Goal: Contribute content: Contribute content

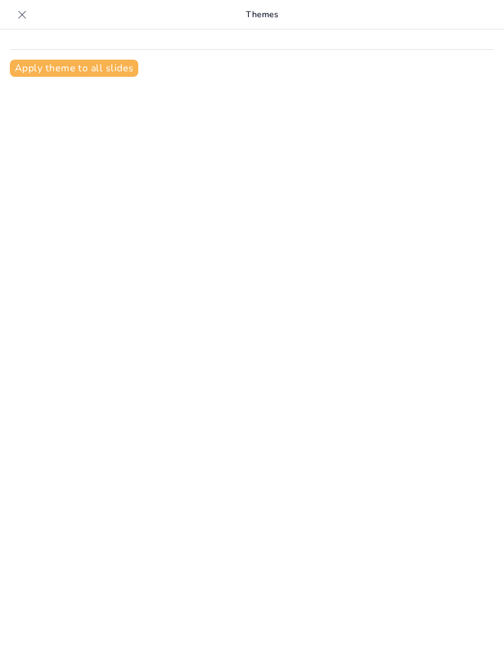
type input "Transformación de Destinos Turísticos: Sinergia entre Marketing Digital, Servic…"
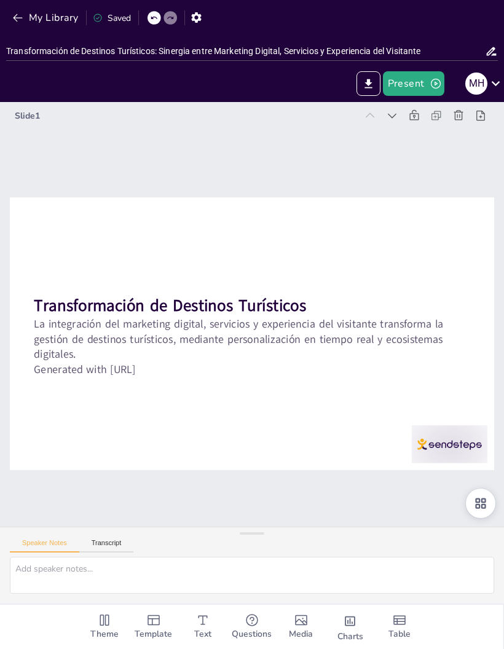
checkbox input "true"
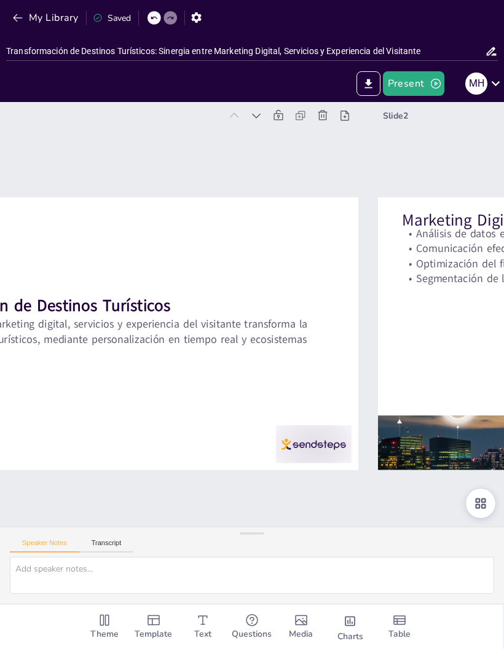
type textarea "El análisis de datos es fundamental en el marketing digital, ya que permite a l…"
checkbox input "true"
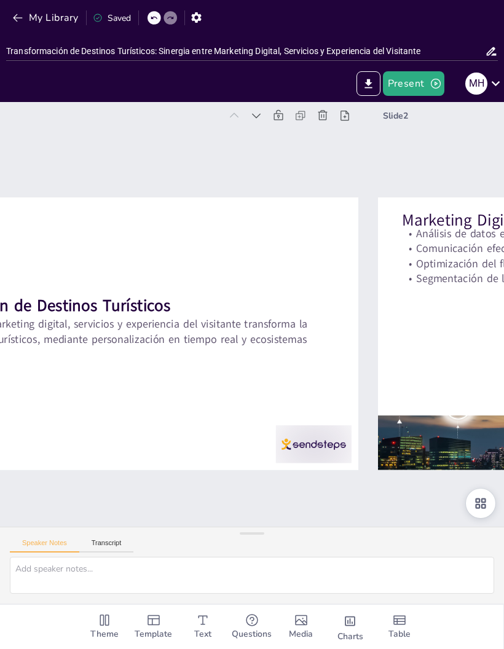
checkbox input "true"
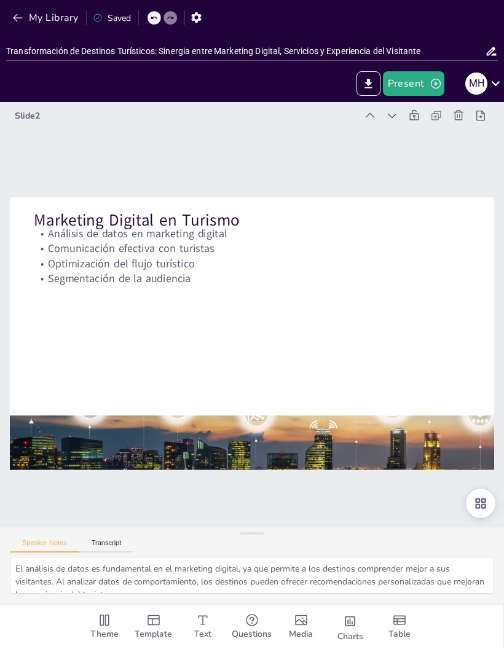
type textarea "La inteligencia artificial es una herramienta clave en la personalización del t…"
checkbox input "true"
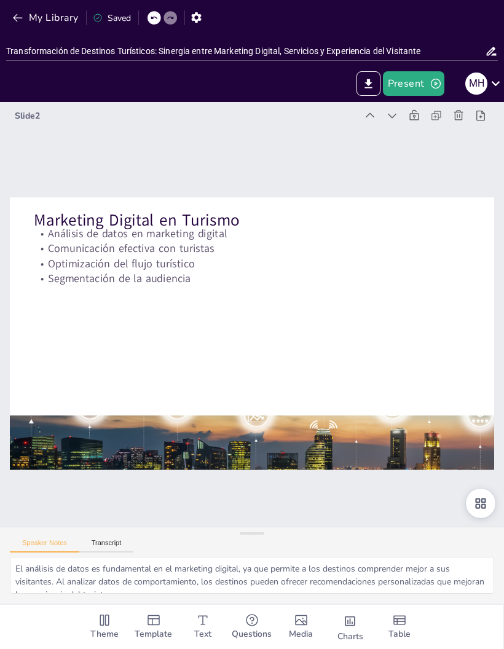
checkbox input "true"
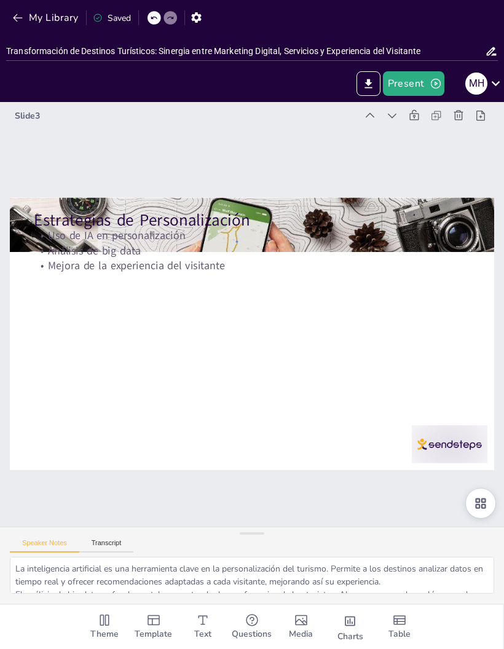
type textarea "La integración [PERSON_NAME] online y offline es esencial para crear una experi…"
checkbox input "true"
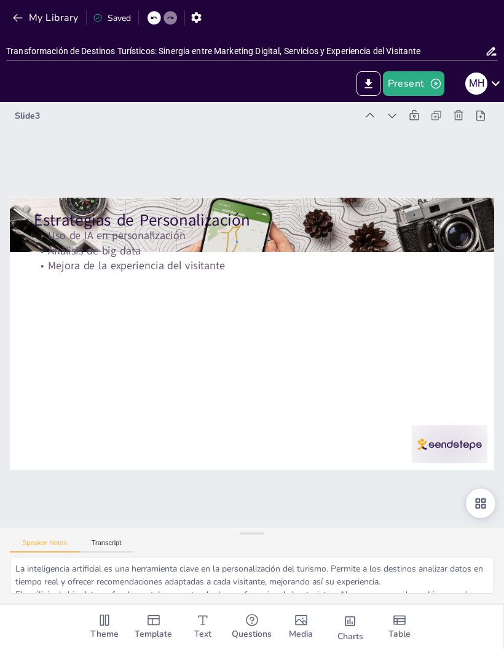
checkbox input "true"
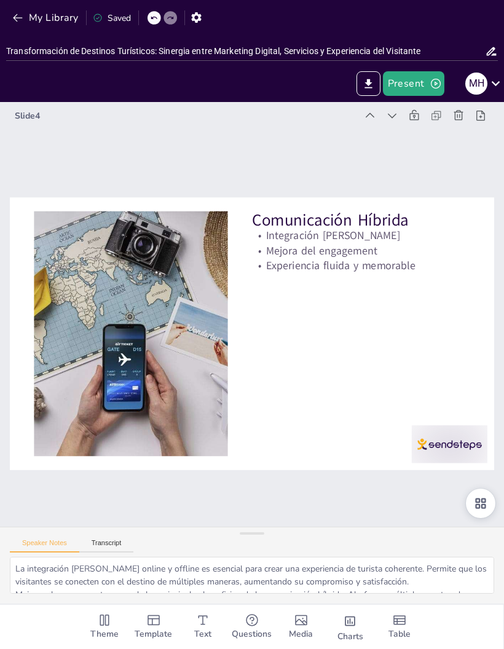
type textarea "La combinación de medios digitales y físicos es fundamental para enriquecer la …"
checkbox input "true"
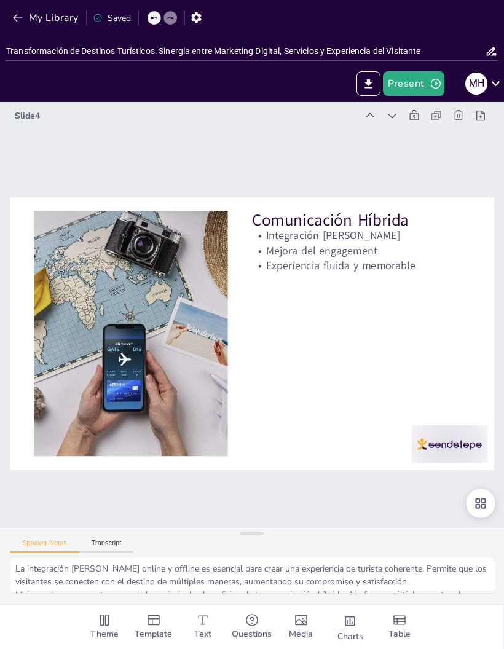
checkbox input "true"
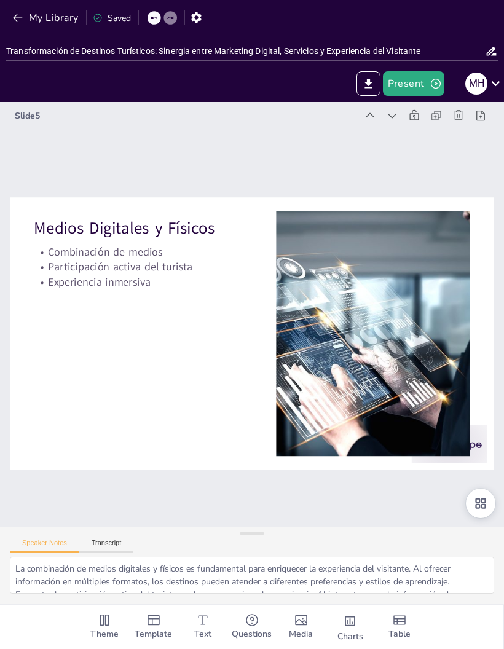
type textarea "La colaboración entre diferentes actores es esencial para la gobernanza digital…"
checkbox input "true"
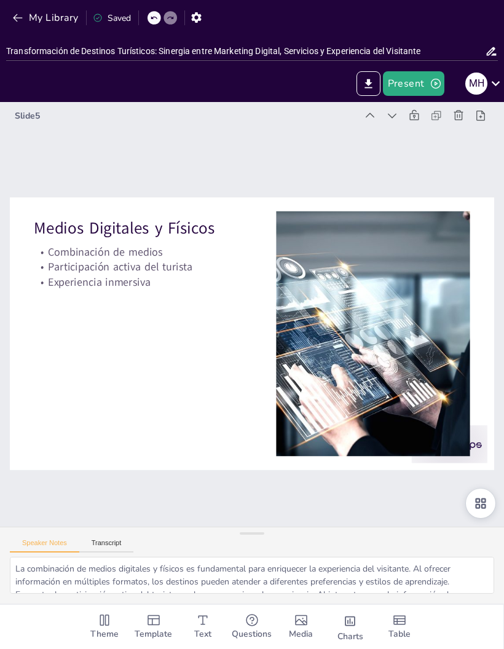
checkbox input "true"
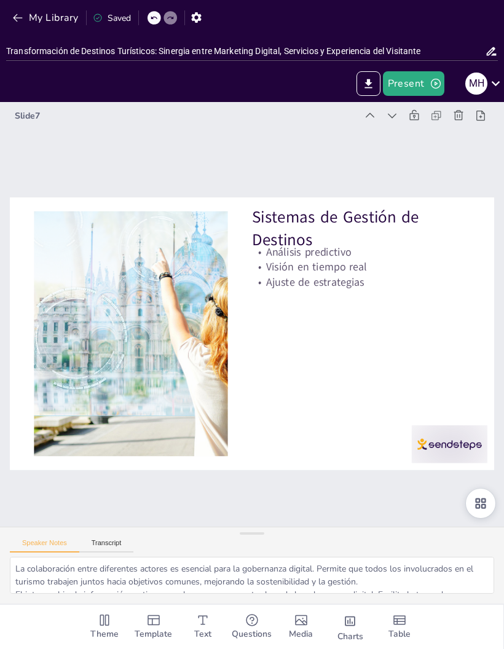
type textarea "El análisis predictivo es fundamental para anticipar desafíos en la gestión de …"
checkbox input "true"
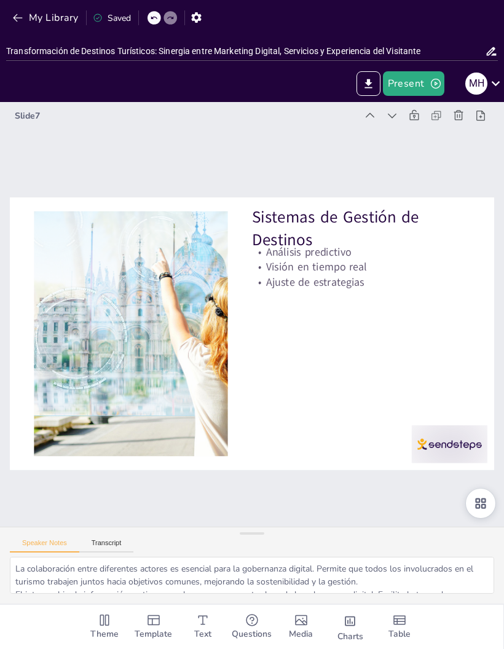
checkbox input "true"
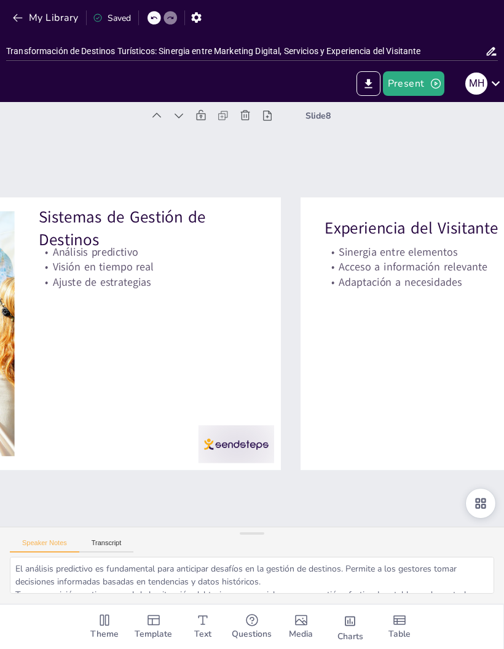
type textarea "La sinergia entre marketing, servicios y tecnología es clave para crear una exp…"
checkbox input "true"
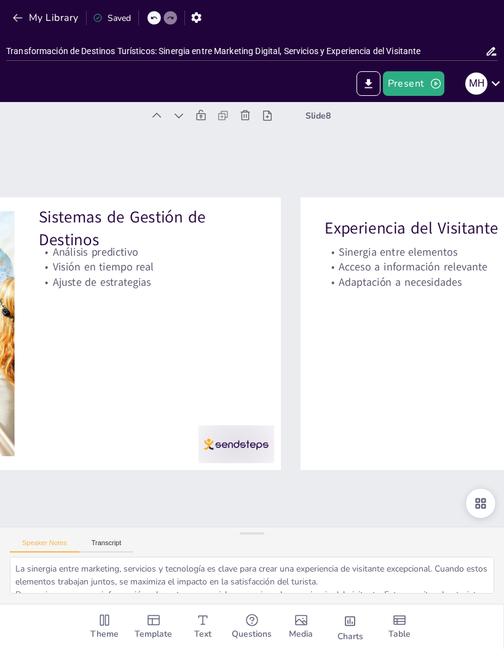
checkbox input "true"
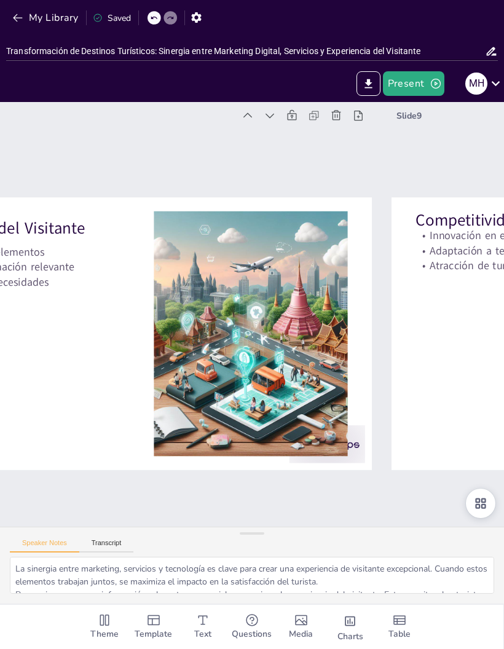
type textarea "La innovación es esencial para la competitividad en el turismo. Los destinos qu…"
checkbox input "true"
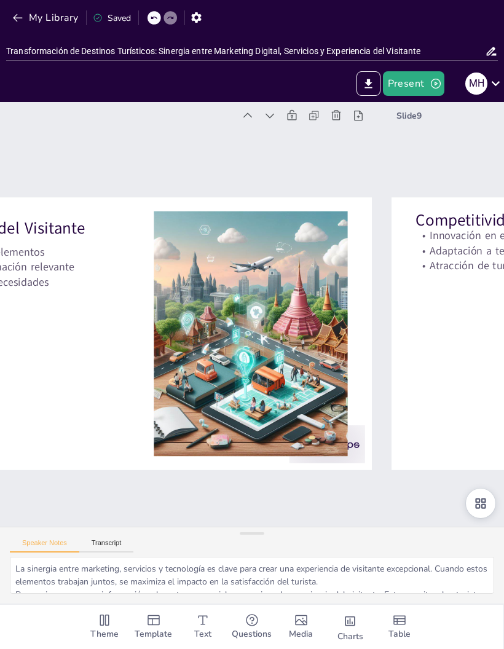
checkbox input "true"
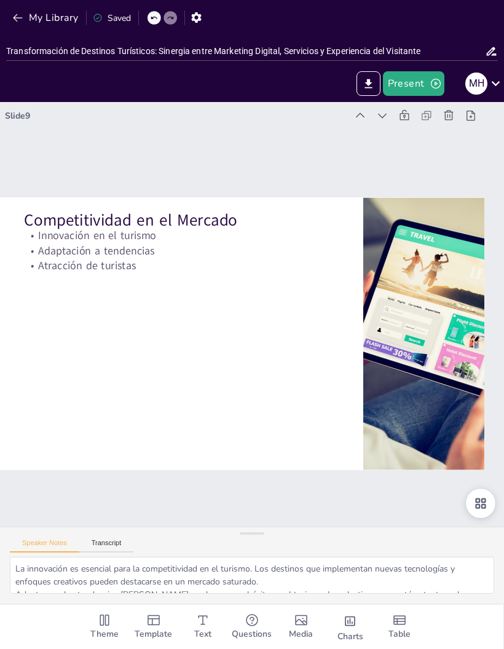
type textarea "La sostenibilidad es un aspecto clave en el futuro del turismo. Los destinos qu…"
checkbox input "true"
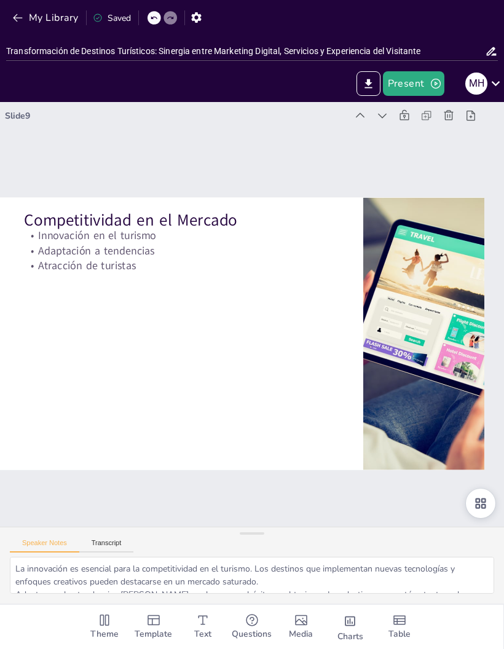
checkbox input "true"
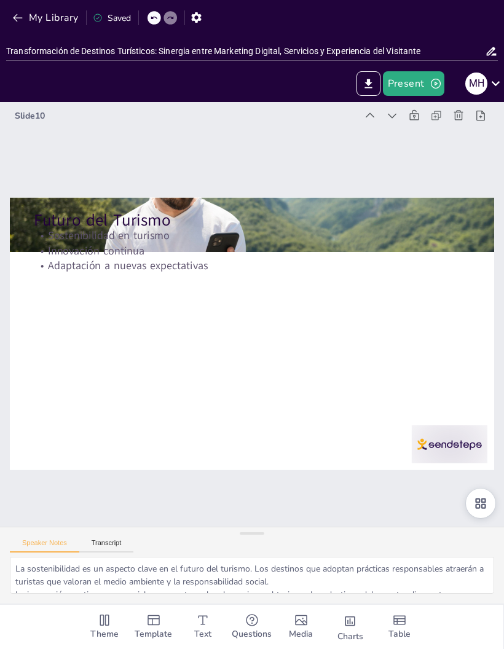
checkbox input "true"
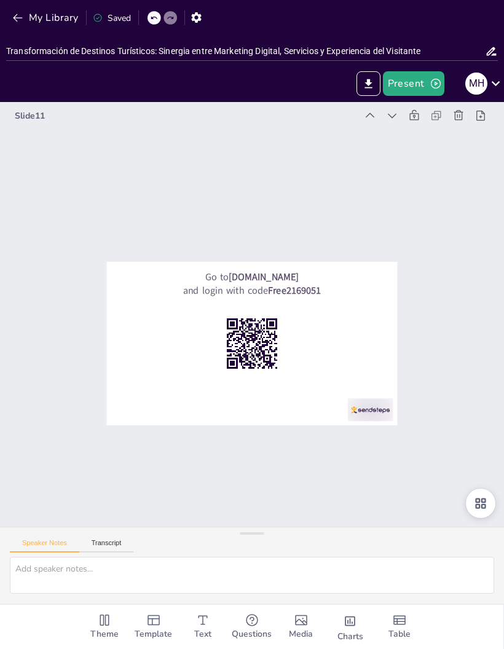
checkbox input "true"
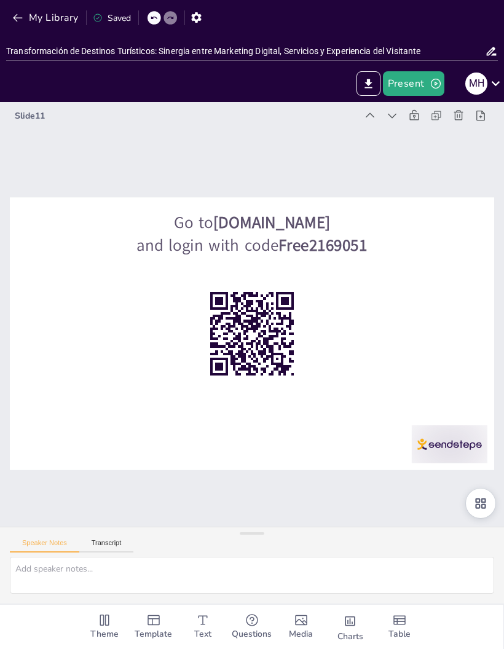
type textarea "La sostenibilidad es un aspecto clave en el futuro del turismo. Los destinos qu…"
checkbox input "true"
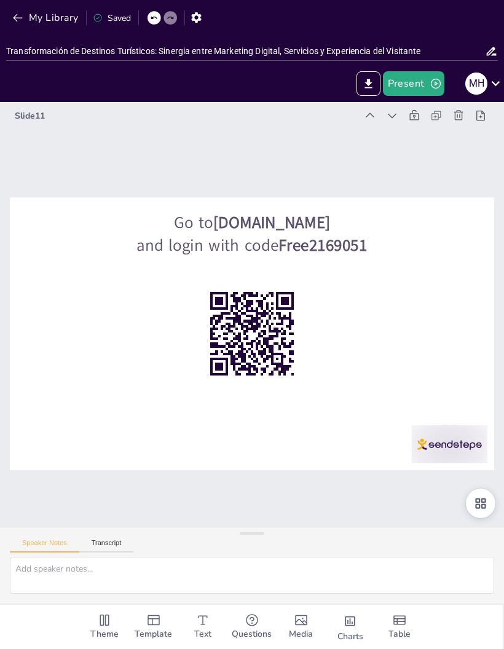
checkbox input "true"
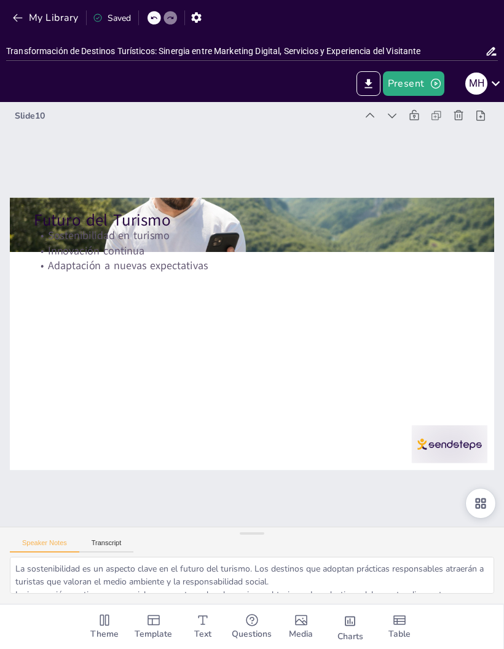
checkbox input "true"
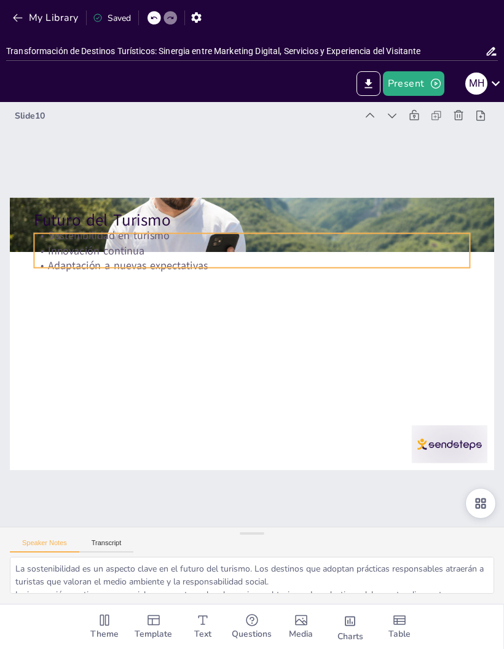
click at [139, 237] on p "Sostenibilidad en turismo" at bounding box center [251, 235] width 435 height 15
checkbox input "true"
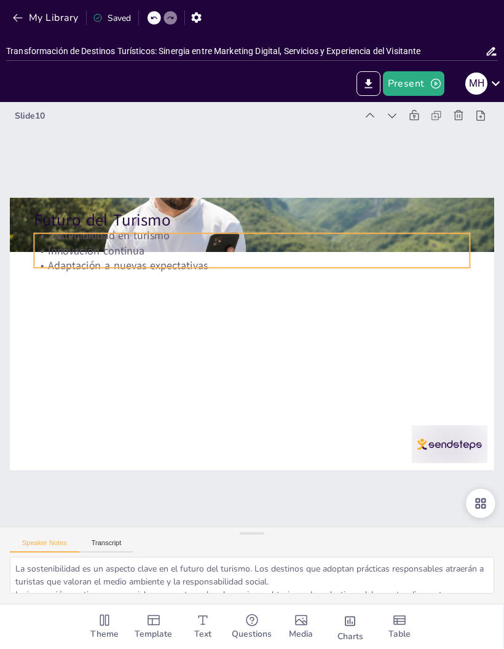
checkbox input "true"
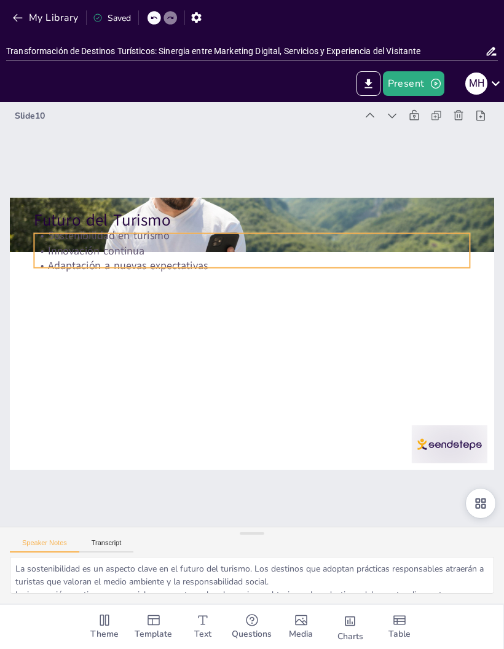
checkbox input "true"
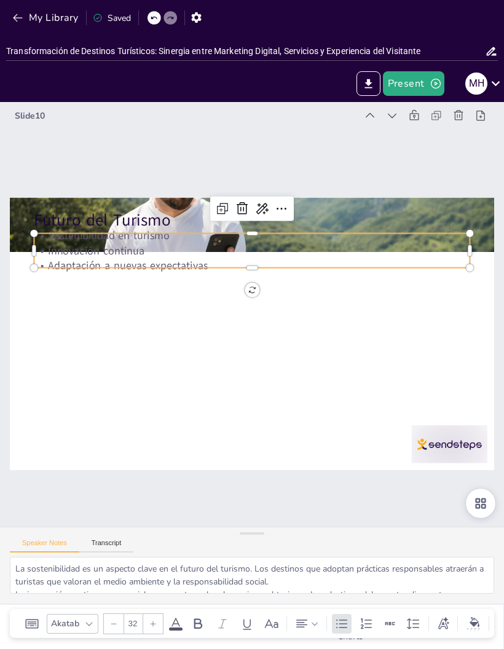
checkbox input "true"
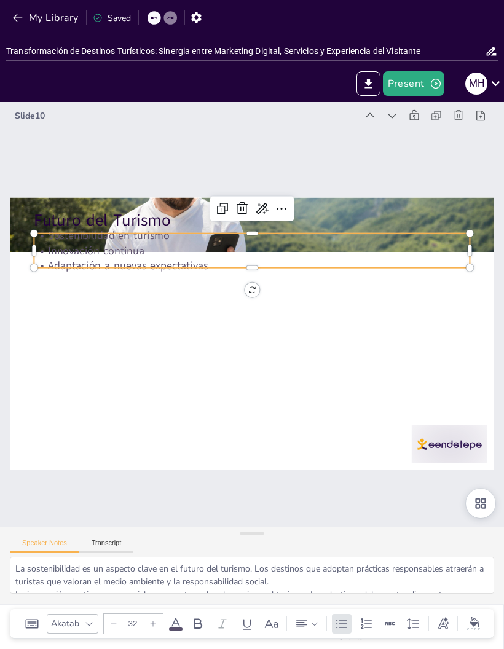
checkbox input "true"
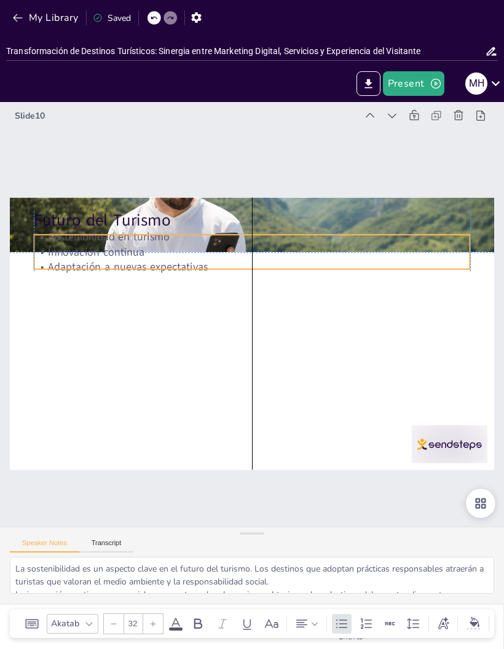
checkbox input "true"
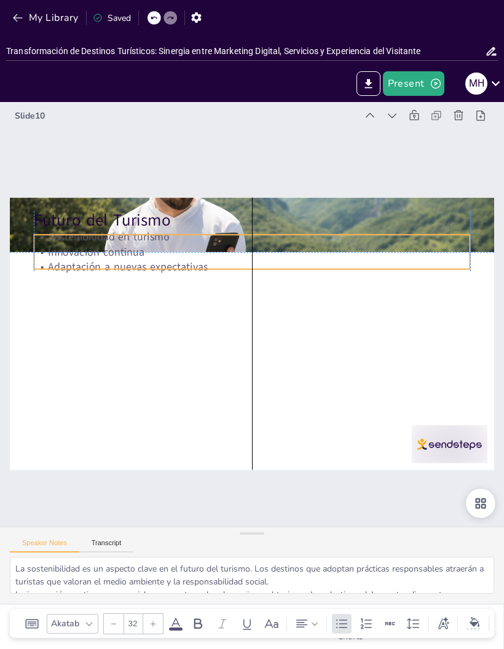
checkbox input "true"
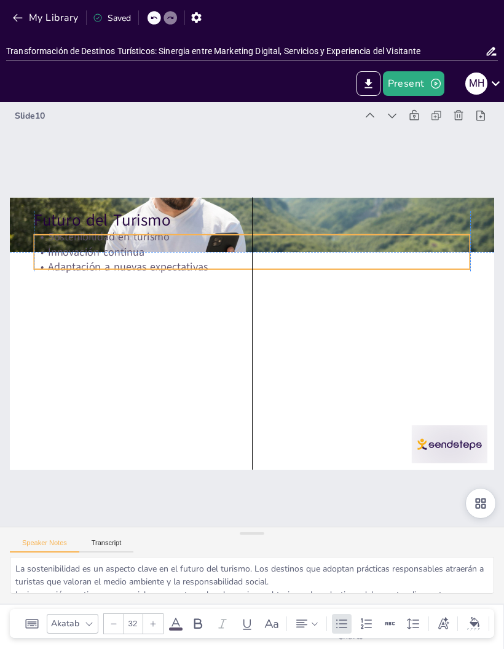
checkbox input "true"
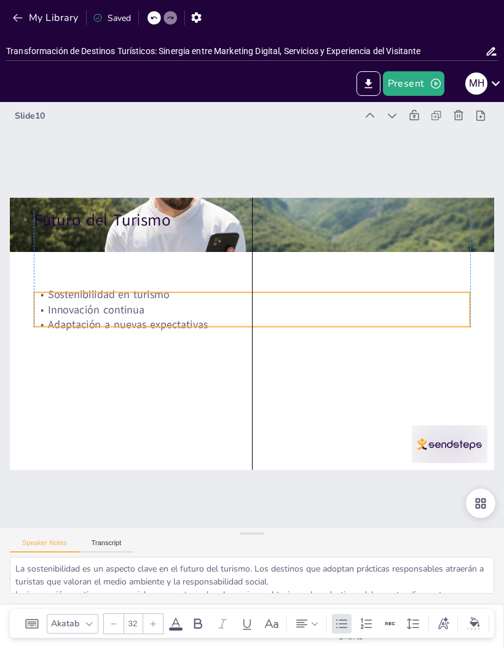
checkbox input "true"
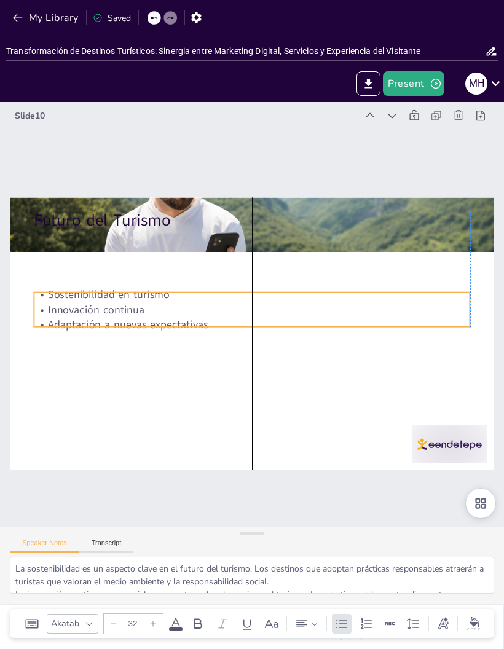
checkbox input "true"
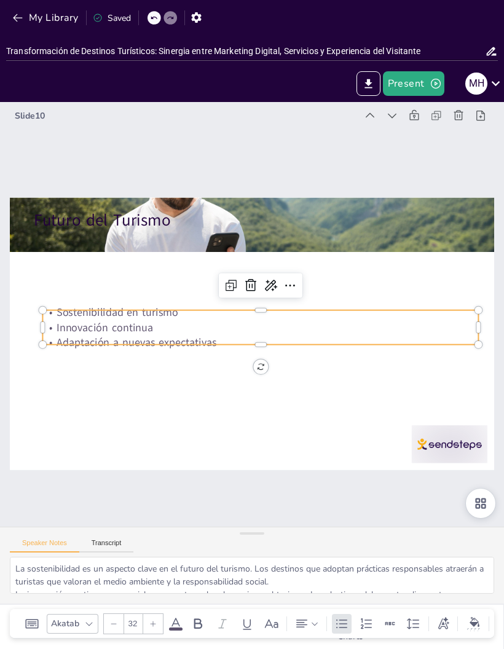
checkbox input "true"
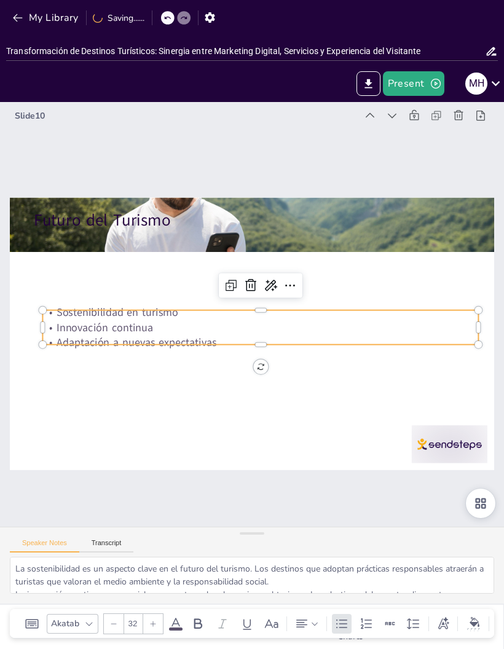
checkbox input "true"
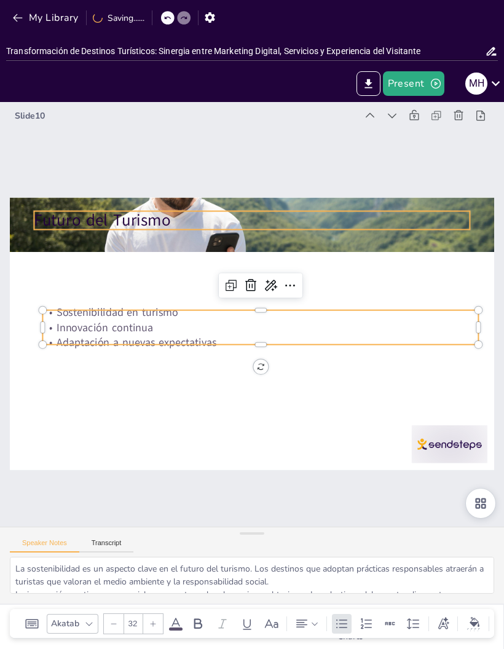
click at [131, 228] on p "Futuro del Turismo" at bounding box center [251, 220] width 435 height 23
checkbox input "true"
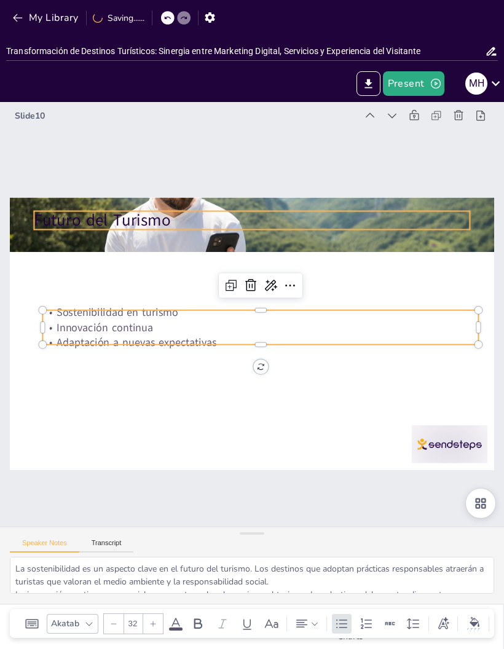
checkbox input "true"
type input "--"
checkbox input "true"
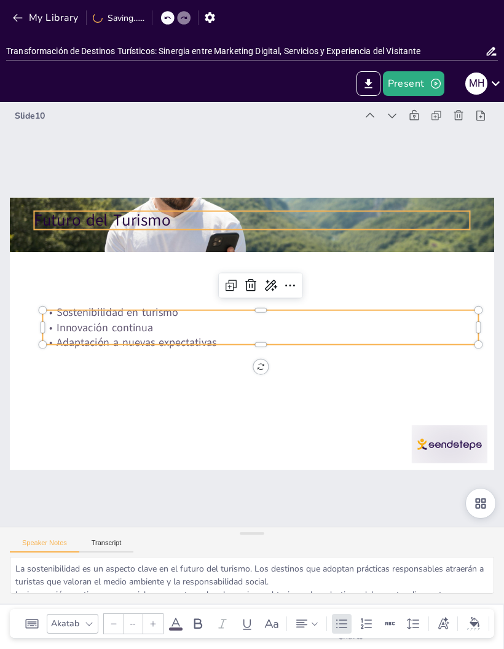
checkbox input "true"
type input "48"
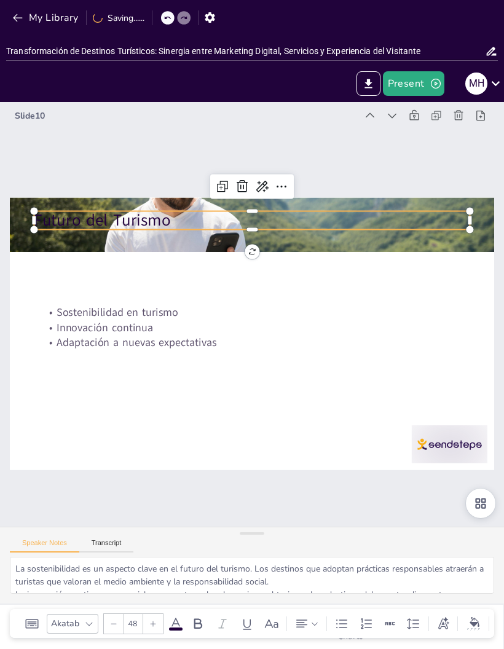
checkbox input "true"
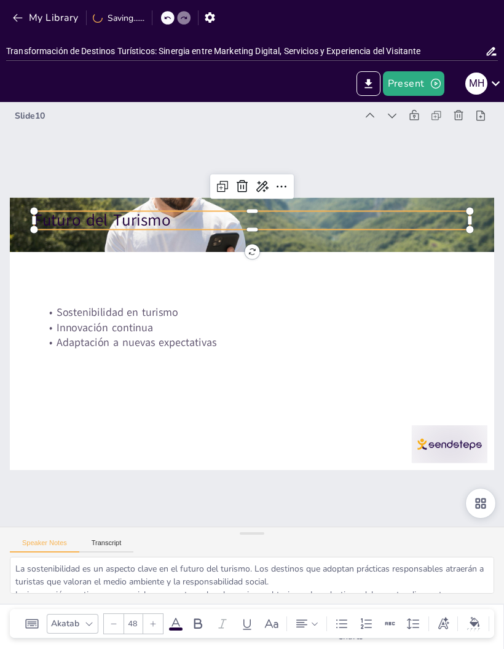
checkbox input "true"
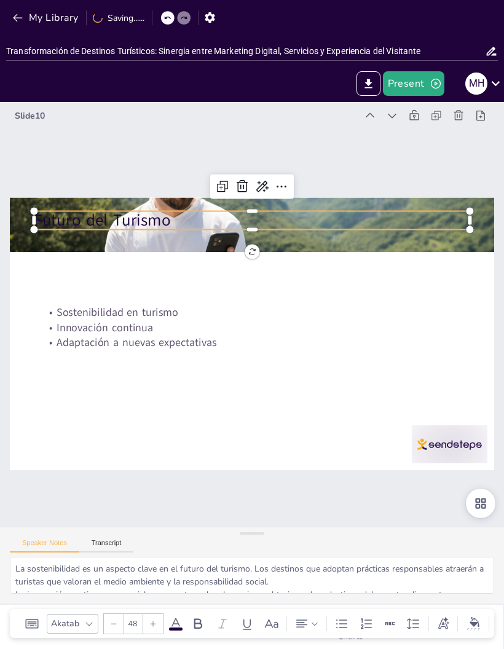
checkbox input "true"
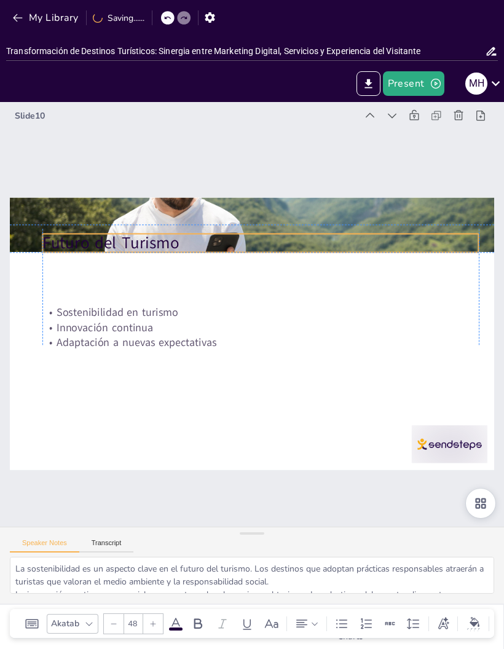
checkbox input "true"
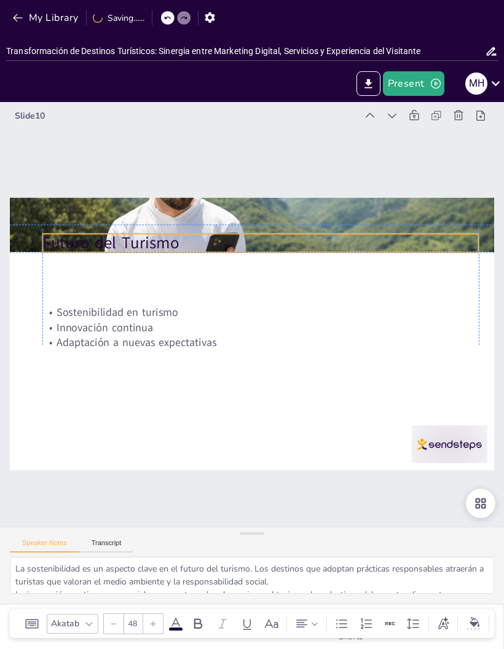
checkbox input "true"
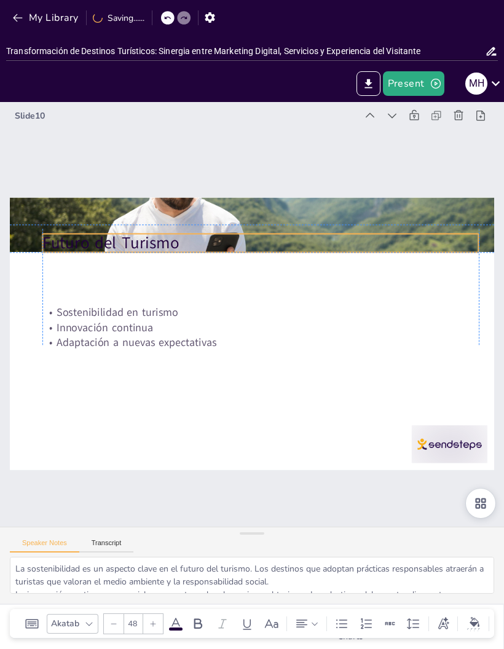
checkbox input "true"
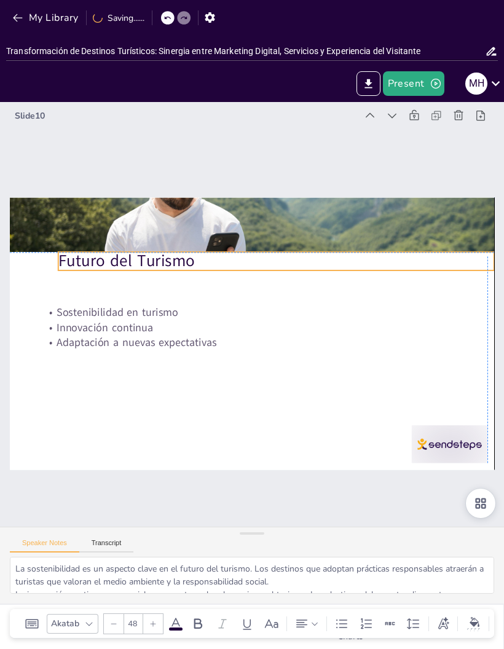
checkbox input "true"
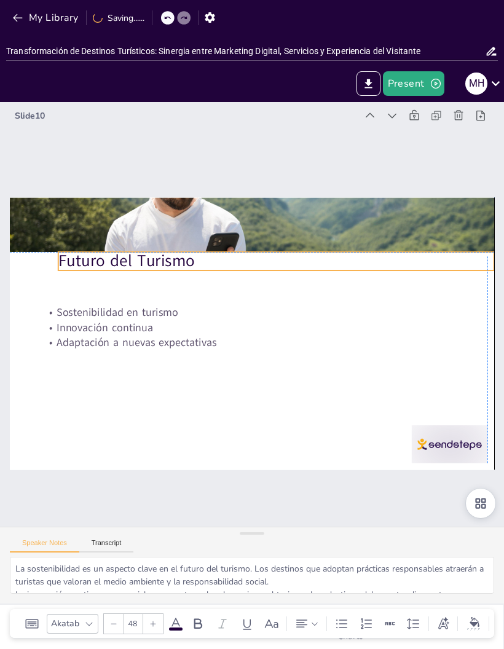
checkbox input "true"
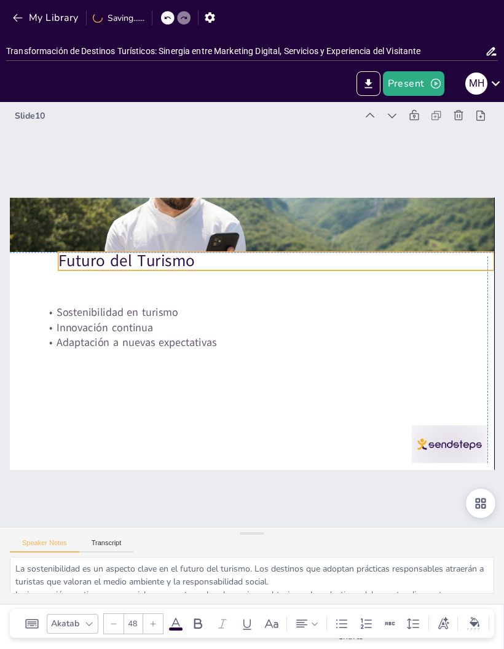
checkbox input "true"
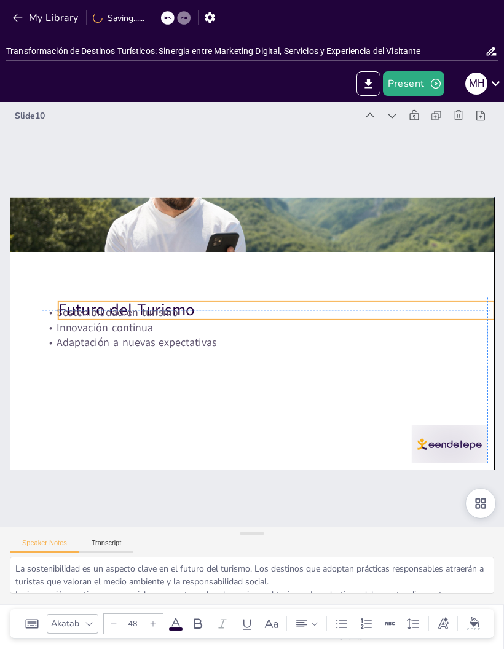
checkbox input "true"
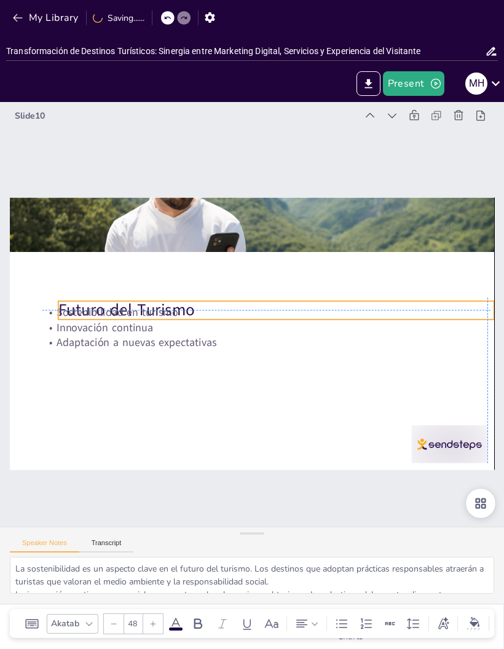
checkbox input "true"
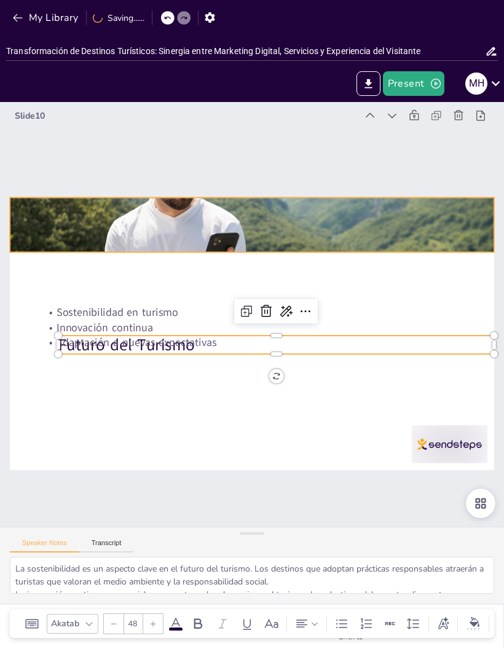
click at [400, 227] on div at bounding box center [261, 225] width 515 height 372
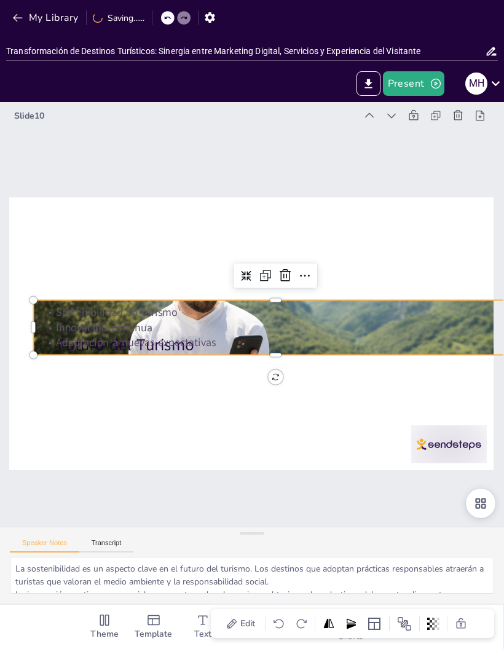
click at [283, 294] on div at bounding box center [247, 333] width 530 height 367
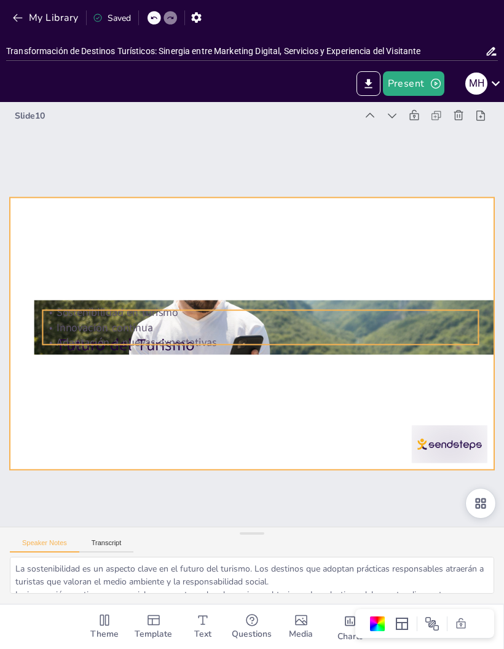
click at [428, 314] on p "Sostenibilidad en turismo" at bounding box center [259, 312] width 435 height 15
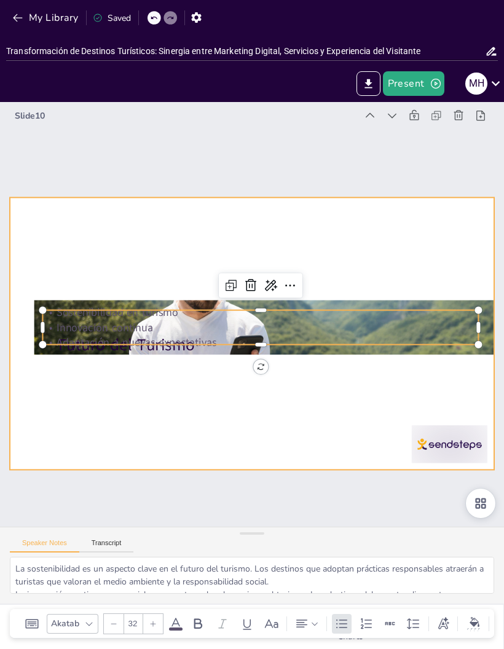
click at [445, 297] on div at bounding box center [250, 333] width 510 height 321
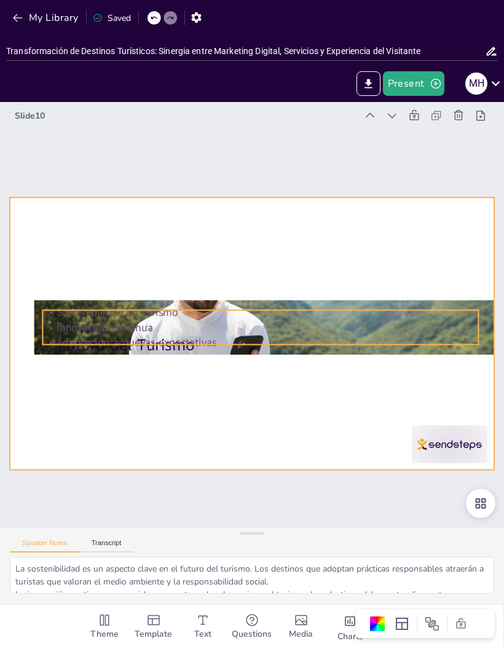
click at [478, 331] on p "Innovación continua" at bounding box center [259, 327] width 435 height 15
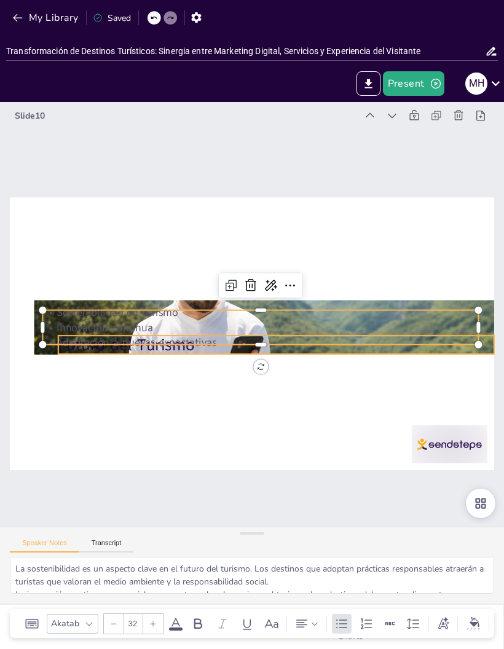
click at [488, 354] on p "Futuro del Turismo" at bounding box center [275, 345] width 435 height 23
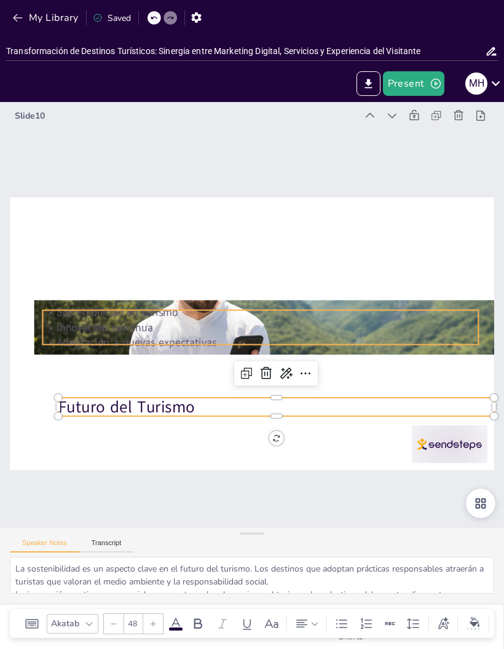
click at [72, 330] on p "Innovación continua" at bounding box center [259, 327] width 435 height 15
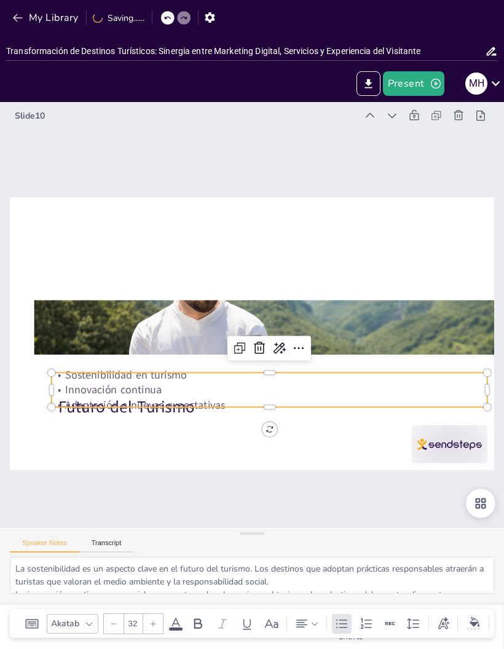
click at [407, 313] on div at bounding box center [276, 327] width 484 height 323
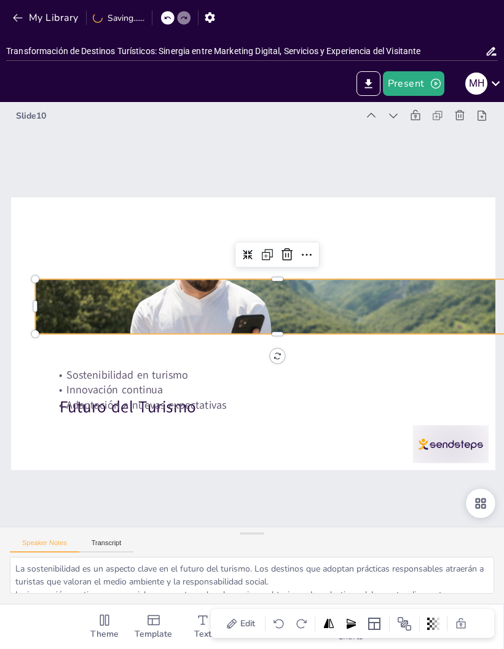
click at [273, 264] on div at bounding box center [267, 254] width 20 height 20
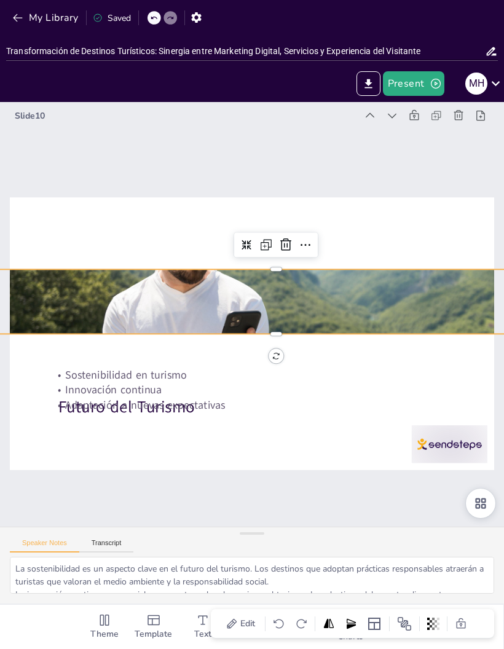
click at [159, 21] on div at bounding box center [154, 18] width 14 height 14
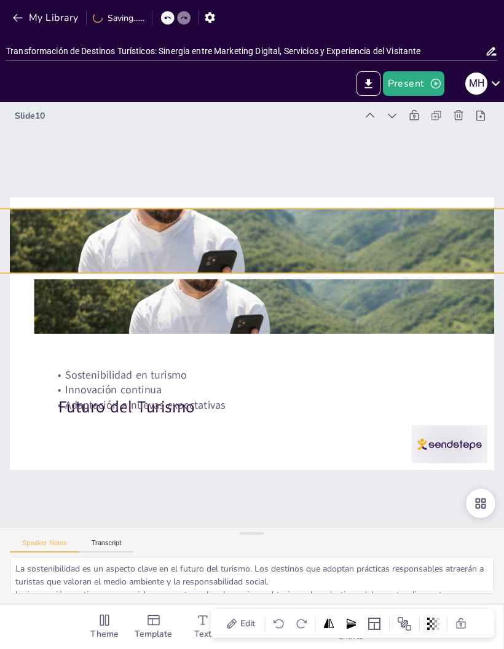
click at [260, 182] on div "Slide 10 Futuro del Turismo Sostenibilidad en turismo Innovación continua Adapt…" at bounding box center [252, 314] width 504 height 424
click at [391, 224] on div at bounding box center [251, 240] width 571 height 381
click at [267, 186] on icon at bounding box center [275, 186] width 16 height 16
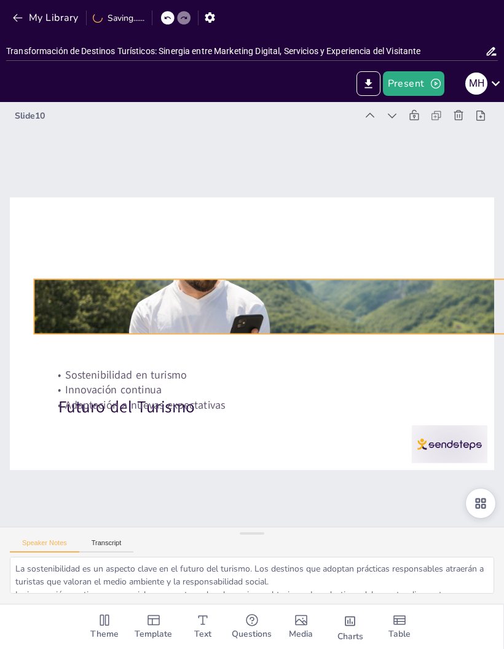
click at [298, 314] on div at bounding box center [276, 309] width 515 height 372
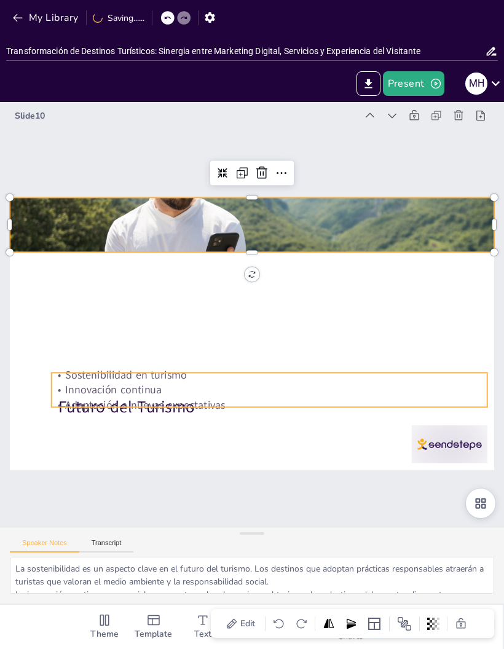
click at [155, 381] on p "Sostenibilidad en turismo" at bounding box center [269, 374] width 435 height 15
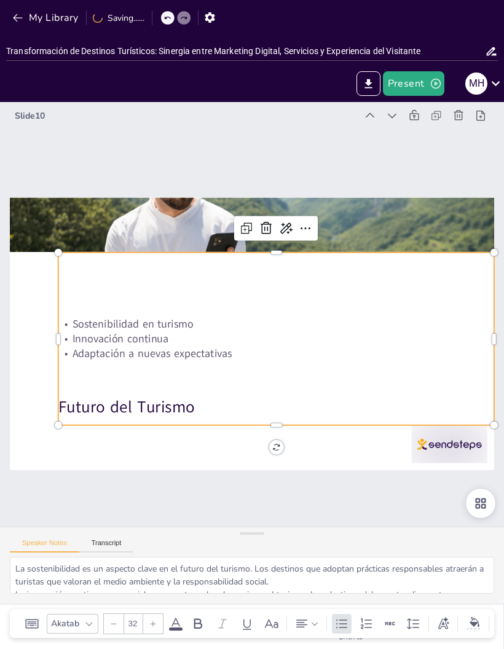
click at [219, 468] on div at bounding box center [252, 334] width 484 height 272
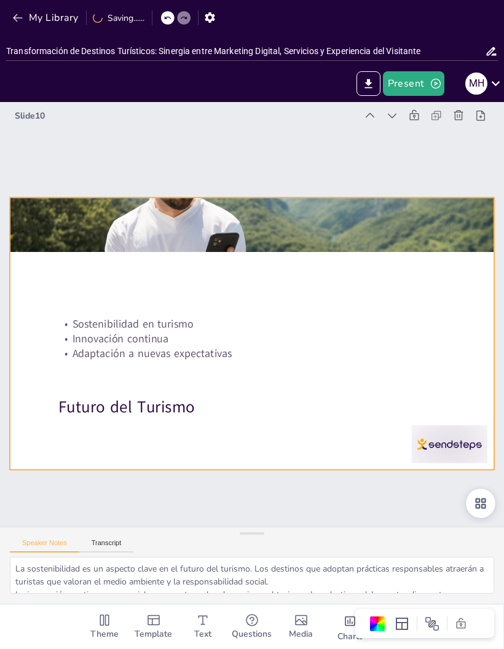
click at [189, 408] on div "Sostenibilidad en turismo Innovación continua Adaptación a nuevas expectativas" at bounding box center [275, 338] width 435 height 173
